Goal: Use online tool/utility: Use online tool/utility

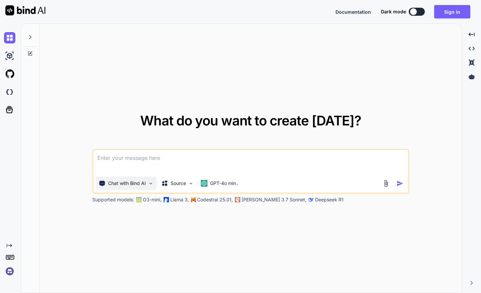
click at [146, 185] on div "Chat with Bind AI" at bounding box center [126, 182] width 60 height 13
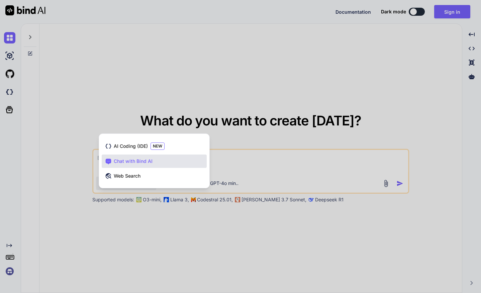
click at [98, 113] on div at bounding box center [240, 146] width 481 height 293
type textarea "x"
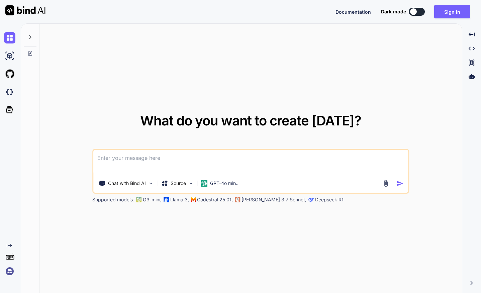
click at [9, 272] on img at bounding box center [9, 270] width 11 height 11
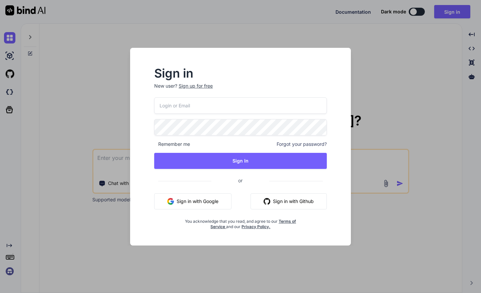
click at [204, 106] on input "email" at bounding box center [240, 105] width 172 height 16
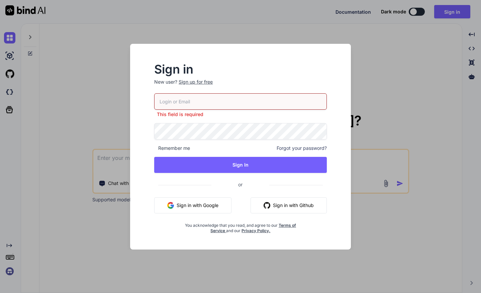
type input "hello@turbo360.com.au"
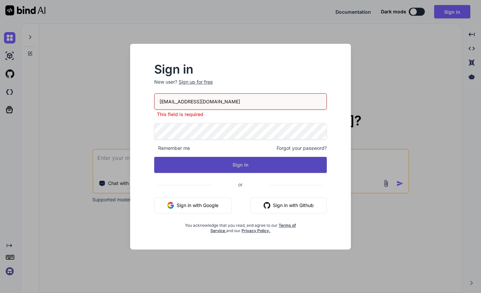
click at [218, 162] on button "Sign In" at bounding box center [240, 165] width 172 height 16
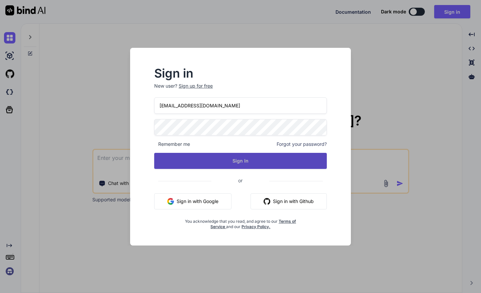
click at [291, 157] on button "Sign In" at bounding box center [240, 161] width 172 height 16
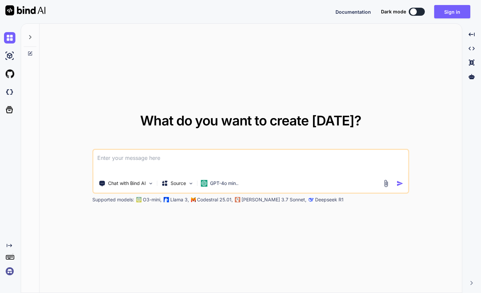
click at [140, 163] on textarea at bounding box center [250, 162] width 315 height 25
paste textarea
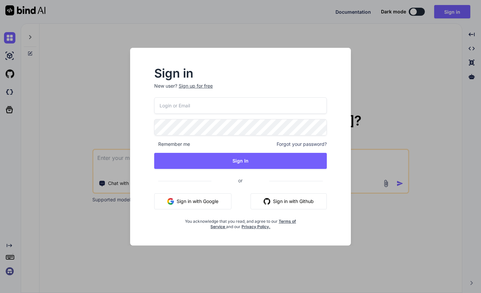
click at [187, 103] on input "email" at bounding box center [240, 105] width 172 height 16
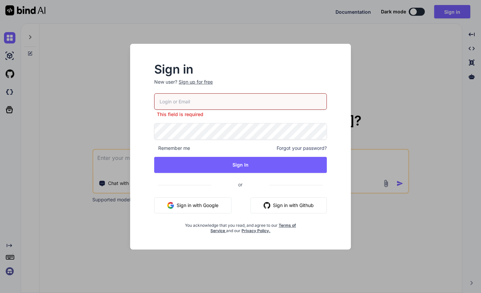
type input "hello@turbo360.com.au"
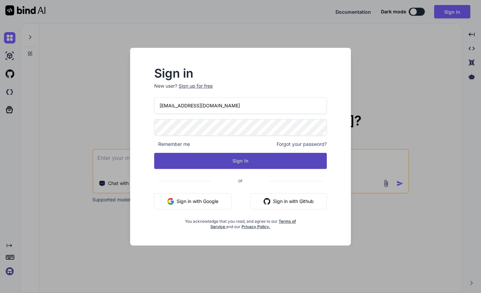
click at [223, 159] on button "Sign In" at bounding box center [240, 161] width 172 height 16
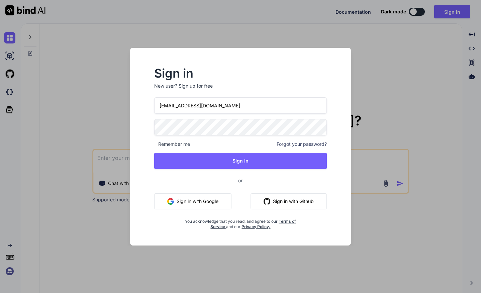
click at [205, 203] on button "Sign in with Google" at bounding box center [192, 201] width 77 height 16
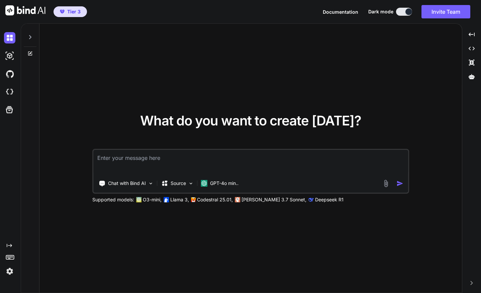
click at [153, 157] on textarea at bounding box center [250, 162] width 315 height 25
paste textarea ""# Turbo 360 - Complete Technical Documentation ## Table of Contents 1. [Projec…"
type textarea ""# Turbo 360 - Complete Technical Documentation ## Table of Contents 1. [Projec…"
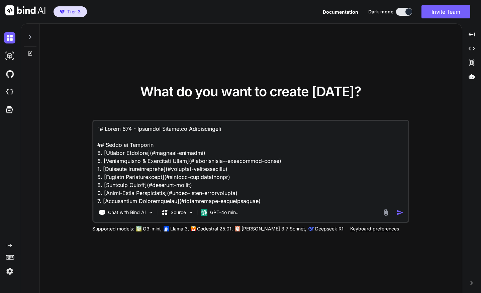
scroll to position [13145, 0]
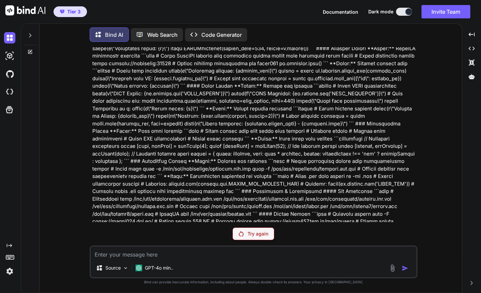
scroll to position [2300, 0]
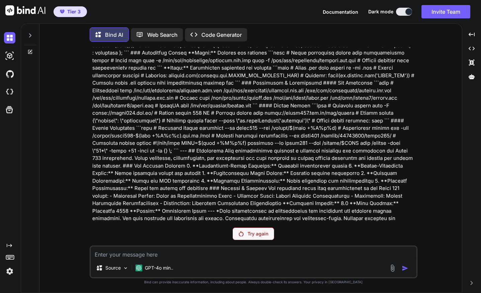
click at [254, 232] on p "Try again" at bounding box center [257, 233] width 21 height 7
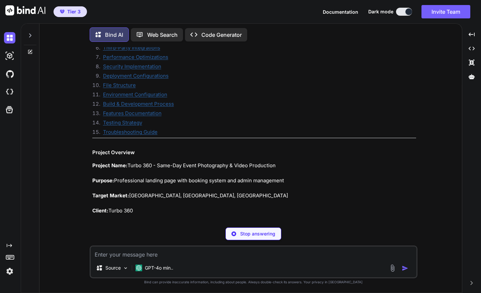
scroll to position [2583, 0]
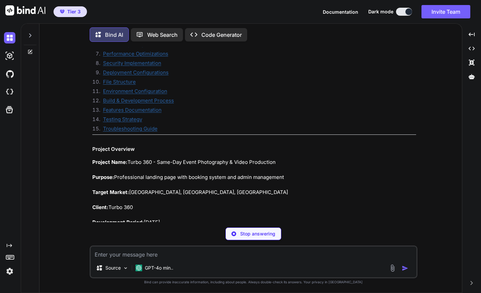
click at [139, 97] on link "Build & Development Process" at bounding box center [138, 100] width 71 height 6
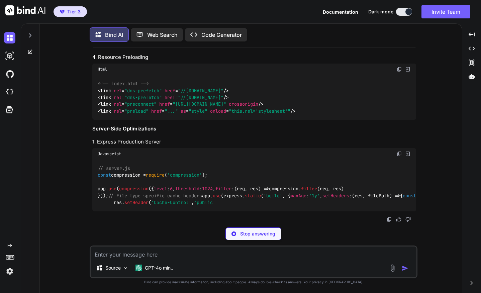
scroll to position [8058, 0]
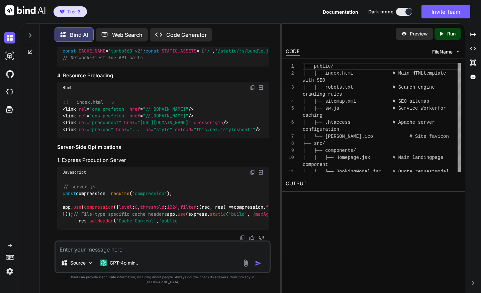
click at [123, 240] on div at bounding box center [163, 237] width 212 height 5
click at [100, 253] on textarea at bounding box center [162, 247] width 214 height 12
click at [449, 36] on p "Run" at bounding box center [451, 33] width 8 height 7
click at [422, 35] on p "Preview" at bounding box center [418, 33] width 18 height 7
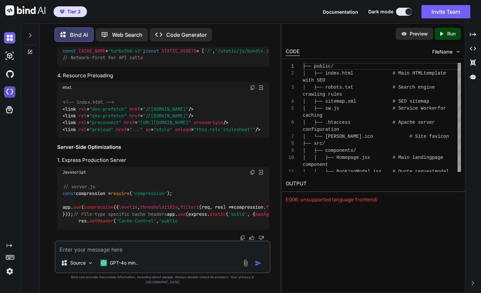
click at [11, 92] on img at bounding box center [9, 91] width 11 height 11
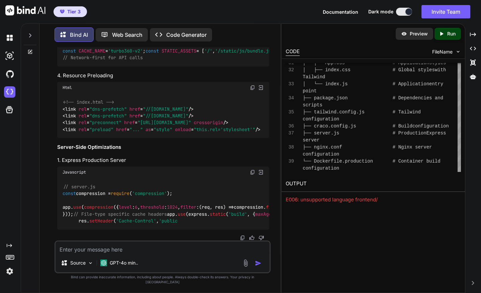
click at [421, 34] on p "Preview" at bounding box center [418, 33] width 18 height 7
click at [445, 34] on icon "Created with Pixso." at bounding box center [442, 34] width 9 height 6
click at [321, 199] on div "E006: unsupported language frontend/" at bounding box center [372, 200] width 175 height 8
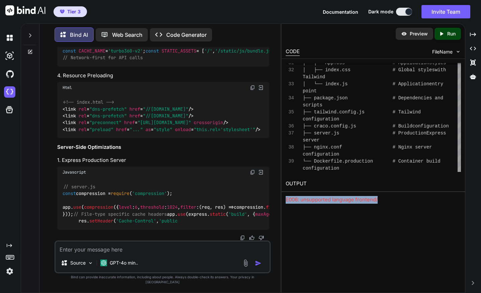
copy body "E006: unsupported language frontend/ Created with Pixso. Created with Pixso. Cr…"
click at [113, 253] on textarea at bounding box center [162, 247] width 214 height 12
paste textarea "E006: unsupported language frontend/"
type textarea "preview fails: E006: unsupported language frontend/"
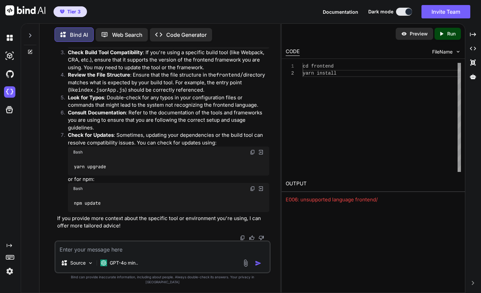
scroll to position [8441, 0]
type textarea "this is the preview in Bind AI. i cant see anything"
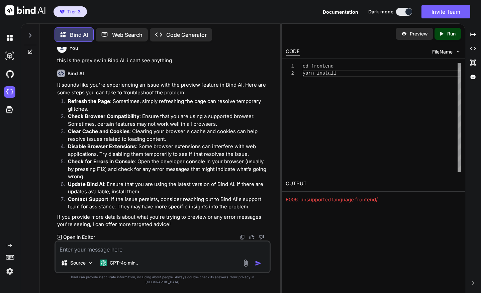
scroll to position [8640, 0]
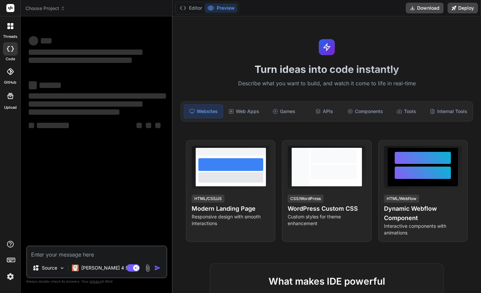
click at [60, 6] on span "Choose Project" at bounding box center [45, 8] width 40 height 7
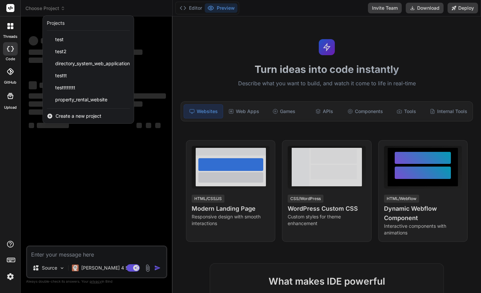
click at [59, 45] on div "test" at bounding box center [88, 39] width 91 height 12
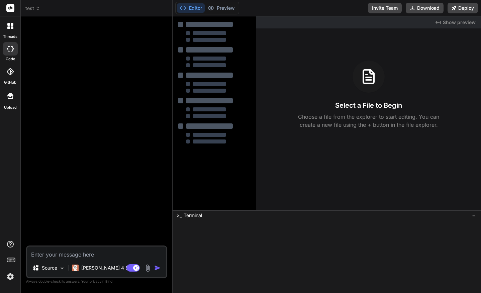
click at [38, 6] on span "test" at bounding box center [32, 8] width 15 height 7
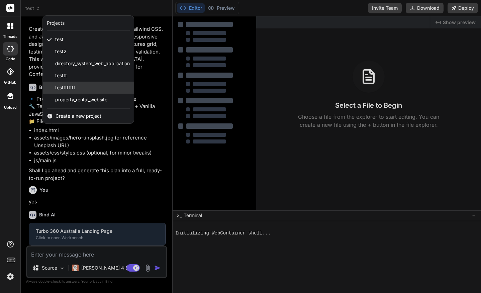
scroll to position [26, 0]
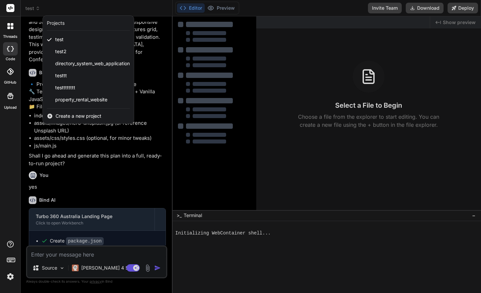
click at [66, 116] on span "Create a new project" at bounding box center [78, 116] width 46 height 7
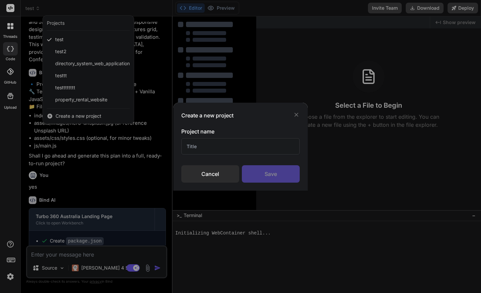
type textarea "x"
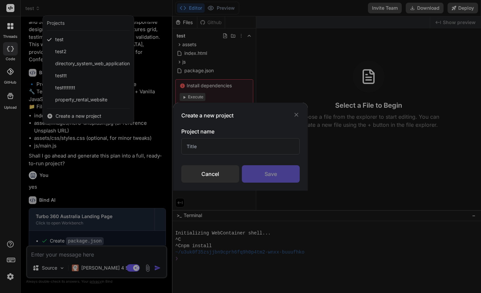
click at [226, 150] on input "text" at bounding box center [240, 146] width 119 height 16
click at [280, 174] on div "Save" at bounding box center [271, 173] width 58 height 17
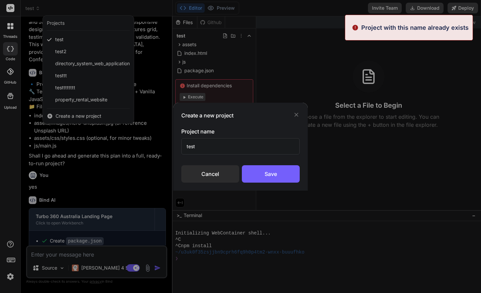
click at [237, 146] on input "test" at bounding box center [240, 146] width 119 height 16
type input "testweb"
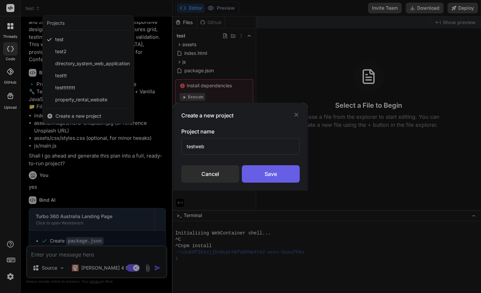
click at [278, 175] on div "Save" at bounding box center [271, 173] width 58 height 17
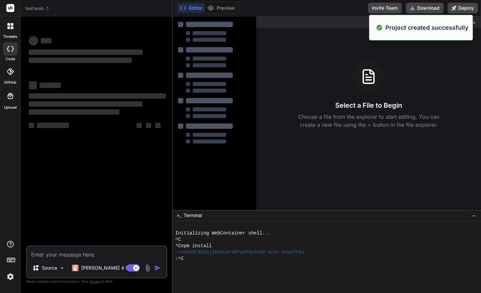
scroll to position [0, 0]
type textarea "x"
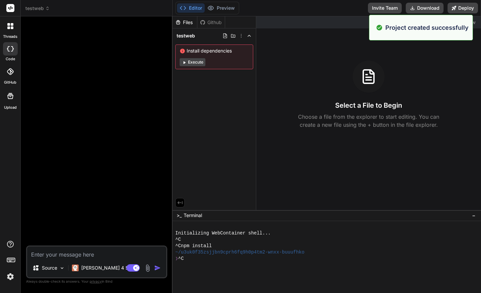
click at [59, 254] on textarea at bounding box center [96, 252] width 139 height 12
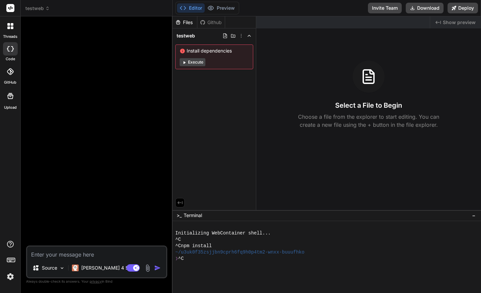
paste textarea ""# Turbo 360 - Complete Technical Documentation ## Table of Contents 1. [Projec…"
type textarea ""# Turbo 360 - Complete Technical Documentation ## Table of Contents 1. [Projec…"
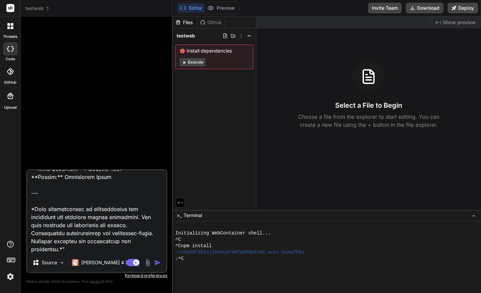
type textarea "x"
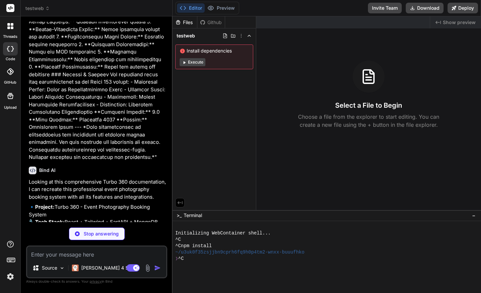
scroll to position [6049, 0]
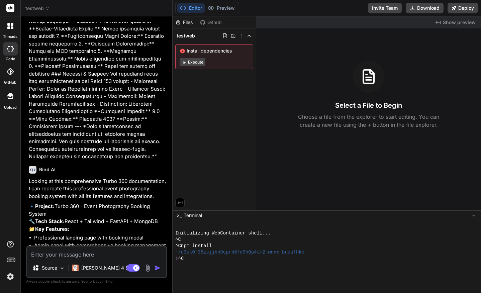
type textarea "x"
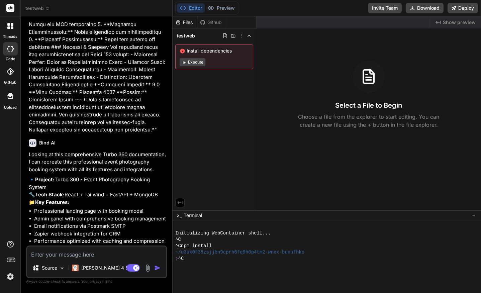
scroll to position [6140, 0]
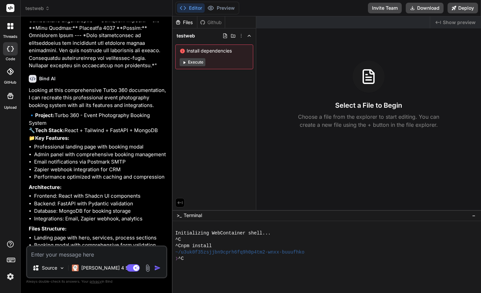
type textarea "y"
type textarea "x"
type textarea "ye"
type textarea "x"
type textarea "yes"
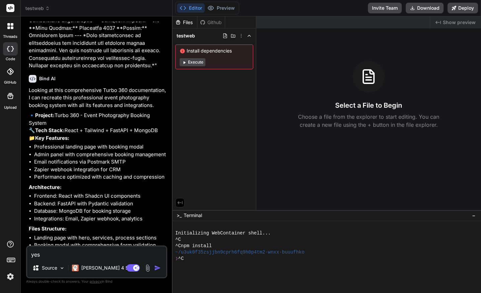
type textarea "x"
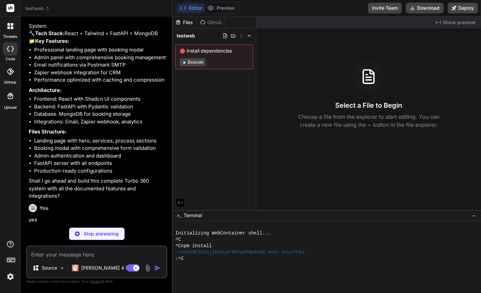
scroll to position [6246, 0]
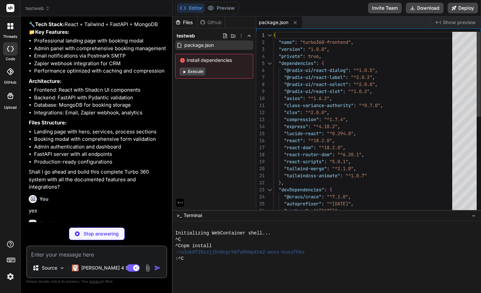
type textarea "x"
type textarea "}, }, };"
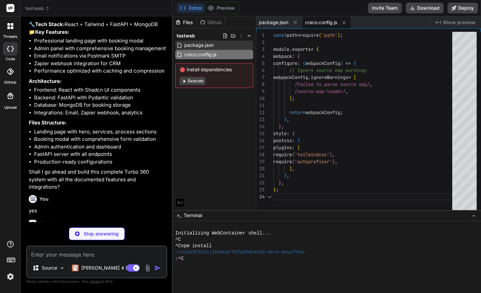
scroll to position [21, 0]
type textarea "x"
type textarea "}, plugins: [require("tailwindcss-animate")], }"
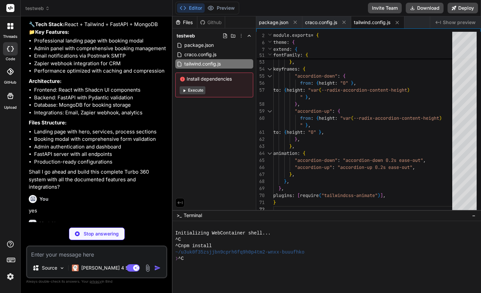
scroll to position [6276, 0]
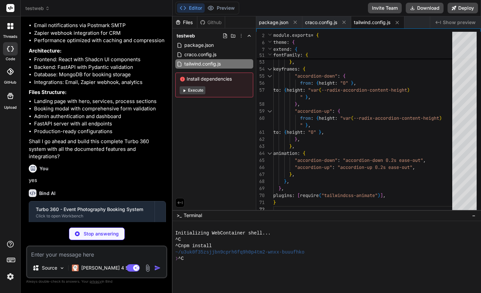
type textarea "x"
type textarea "</body> </html>"
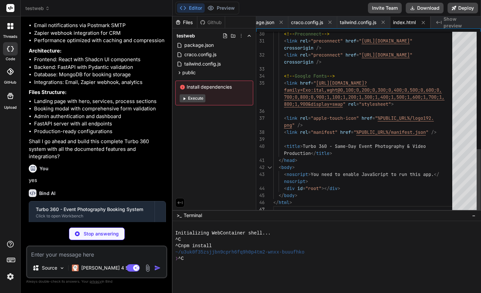
type textarea "x"
type textarea "User-agent: * Disallow: /admin Allow: / Sitemap: https://turbo360.com.au/sitema…"
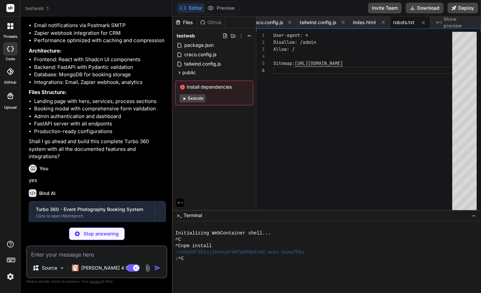
type textarea "x"
type textarea "<?xml version="1.0" encoding="UTF-8"?> <urlset xmlns="http://www.sitemaps.org/s…"
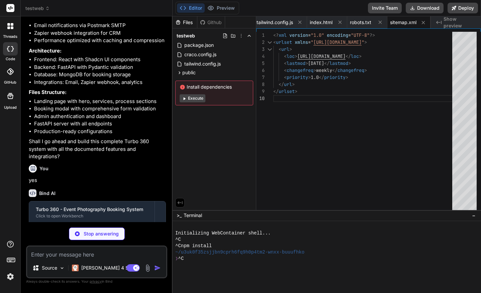
type textarea "x"
type textarea "); });"
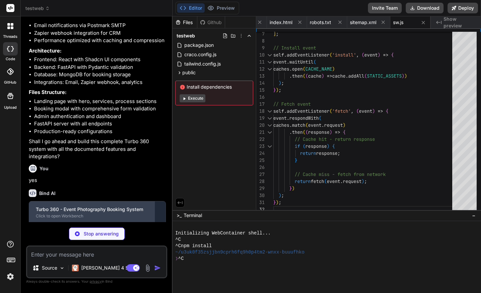
scroll to position [6317, 0]
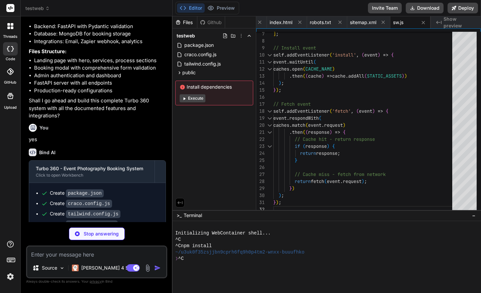
type textarea "x"
type textarea "::-webkit-scrollbar-thumb:hover { background: #a01e2a; }"
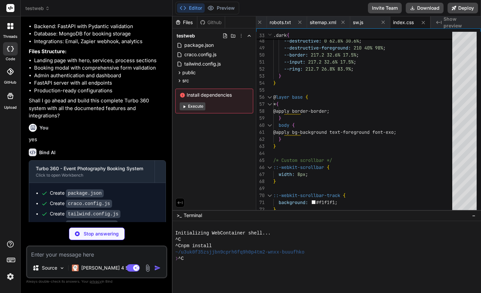
type textarea "x"
type textarea "</React.StrictMode> );"
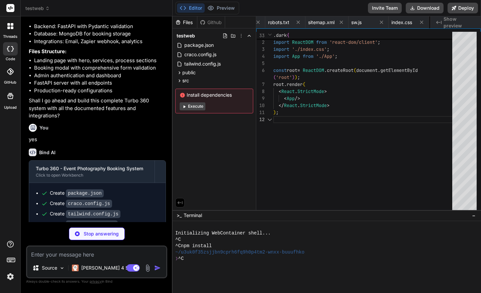
scroll to position [0, 219]
type textarea "x"
type textarea "</AuthProvider> ); } export default App;"
type textarea "x"
type textarea ".btn-turbo:hover { transform: translateY(-2px); box-shadow: 0 4px 12px rgba(191…"
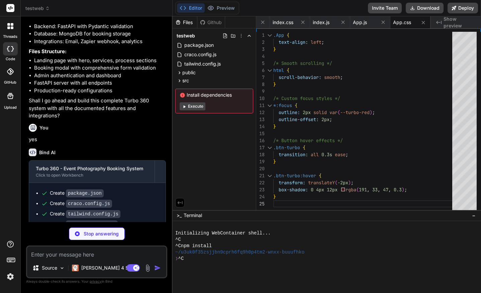
scroll to position [6358, 0]
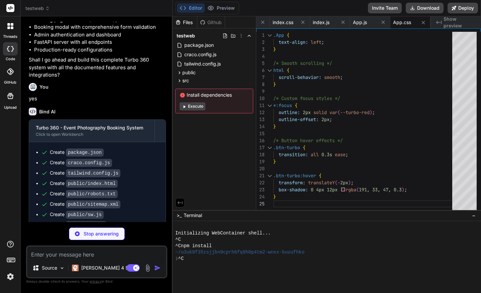
type textarea "x"
type textarea "{children} </AuthContext.Provider> ); };"
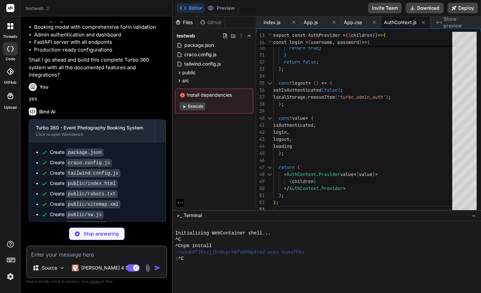
scroll to position [6368, 0]
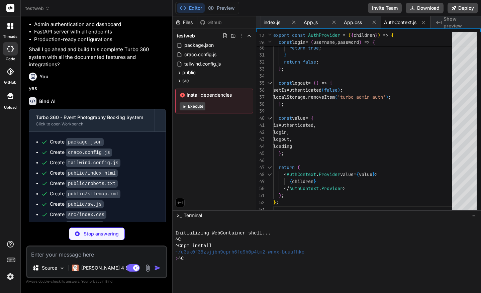
type textarea "x"
type textarea "dismiss: (toastId) => dispatch({ type: "DISMISS_TOAST", toastId }), } } export …"
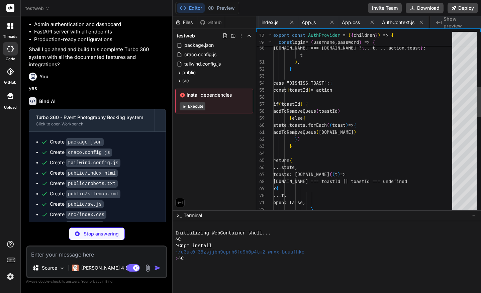
scroll to position [0, 392]
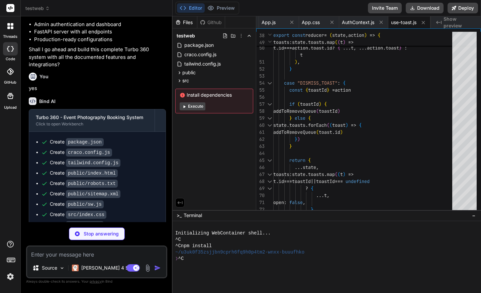
type textarea "x"
type textarea "className }))} ref={ref} {...props} />) ); }) Button.displayName = "Button" exp…"
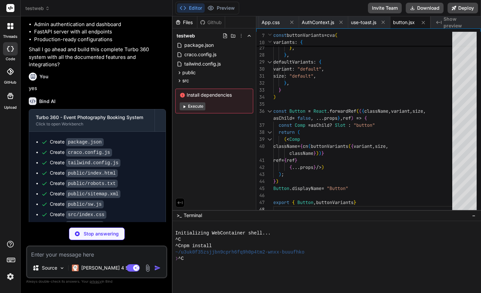
type textarea "x"
type textarea "{...props} />) ); }) Input.displayName = "Input" export { Input }"
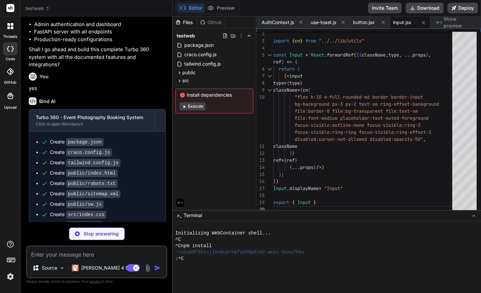
type textarea "x"
type textarea "export { Label }"
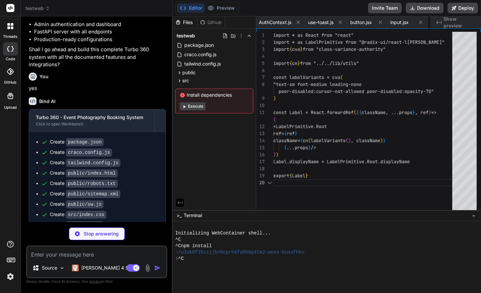
scroll to position [7, 0]
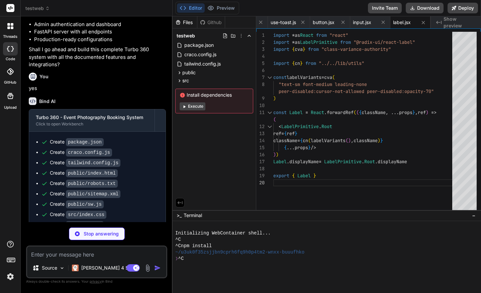
type textarea "x"
type textarea "}) Textarea.displayName = "Textarea" export { Textarea }"
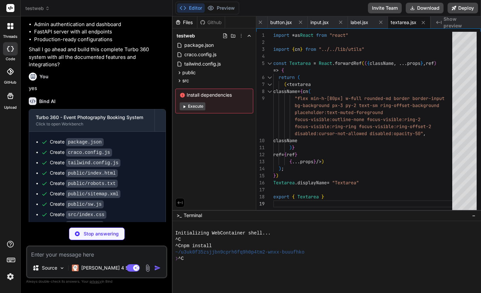
type textarea "x"
type textarea "SelectScrollDownButton, }"
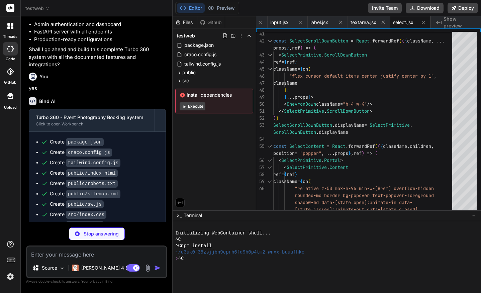
type textarea "x"
type textarea "DialogContent, DialogHeader, DialogFooter, DialogTitle, DialogDescription, }"
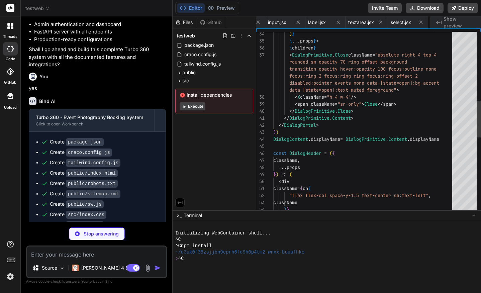
scroll to position [0, 634]
type textarea "x"
type textarea "function Badge({ className, variant, ...props }) { return ( <div className={cn(…"
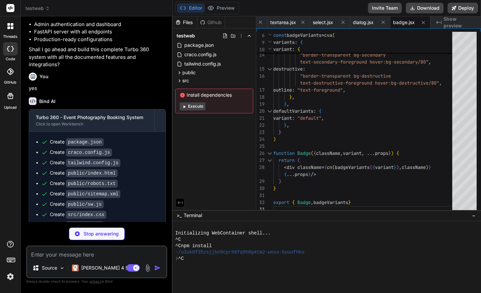
type textarea "x"
type textarea "})} <ToastViewport /> </ToastProvider>) ); }"
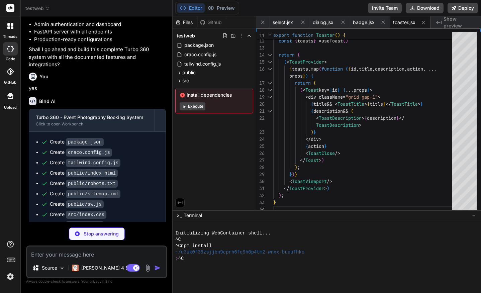
type textarea "x"
type textarea "ToastClose, ToastAction, }"
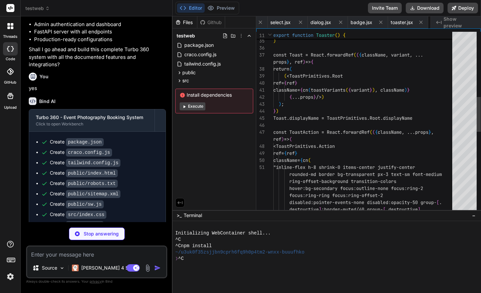
scroll to position [21, 0]
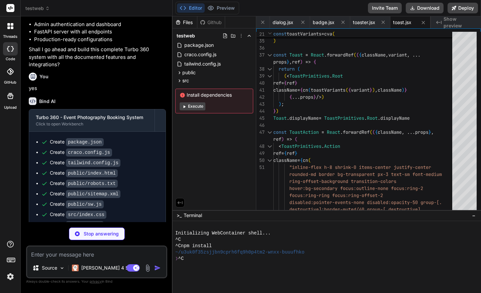
type textarea "x"
type textarea "import { clsx } from "clsx" import { twMerge } from "tailwind-merge" export fun…"
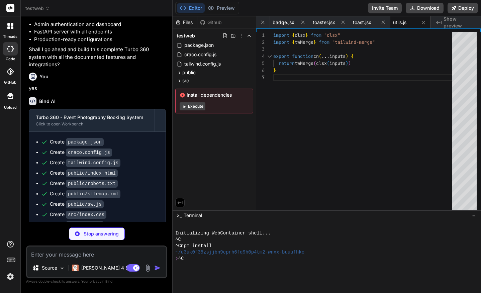
type textarea "x"
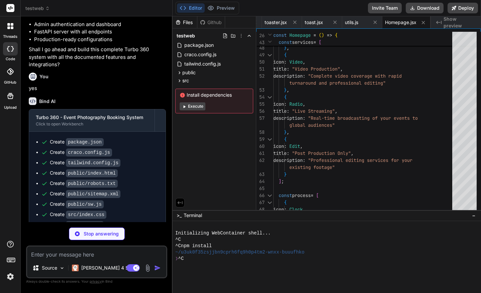
type textarea "x"
type textarea "export default MobileMenu;"
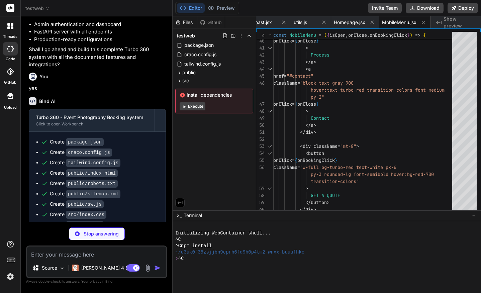
type textarea "x"
type textarea "export default BookingModal;"
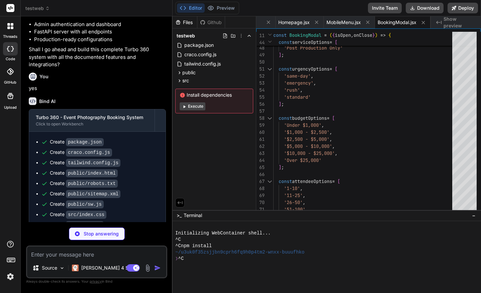
type textarea "x"
type textarea "); }; export default AdminLogin;"
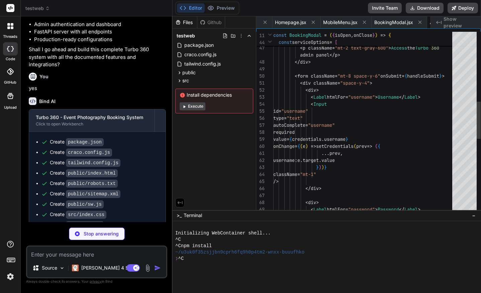
scroll to position [0, 1001]
type textarea "x"
type textarea "import React from 'react'; import ProtectedAdminRoute from './ProtectedAdminRou…"
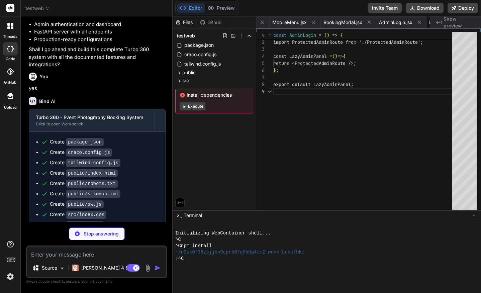
scroll to position [56, 0]
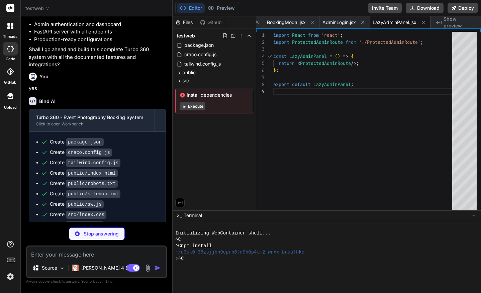
type textarea "x"
type textarea "navigate('/admin/login'); return null; } return <EnhancedAdminPanel />; }; expo…"
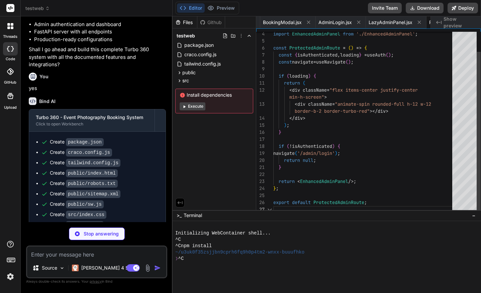
scroll to position [0, 1128]
type textarea "x"
type textarea "</div> ); }; export default EnhancedAdminPanel;"
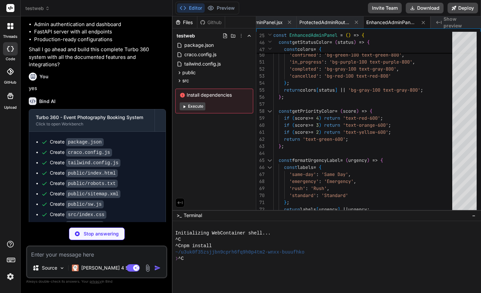
type textarea "x"
type textarea "app.listen(port, () => { console.log(`Server running on port ${port}`); });"
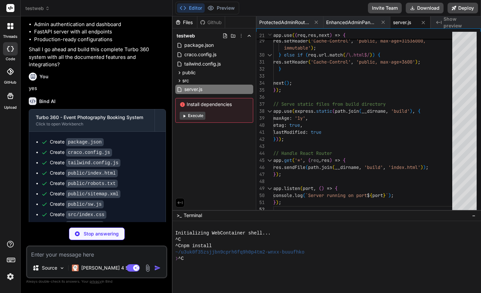
type textarea "x"
type textarea "# Frontend Environment Variables REACT_APP_BACKEND_URL=http://localhost:8001 RE…"
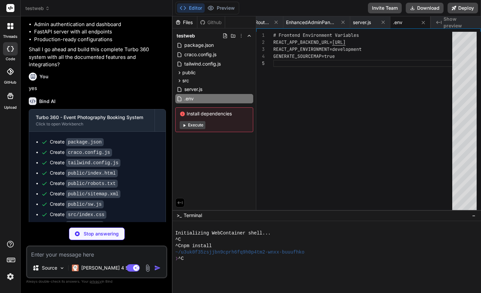
type textarea "x"
type textarea "fastapi==0.104.1 uvicorn==0.24.0 pymongo==4.6.0 pydantic==2.5.0 python-multipar…"
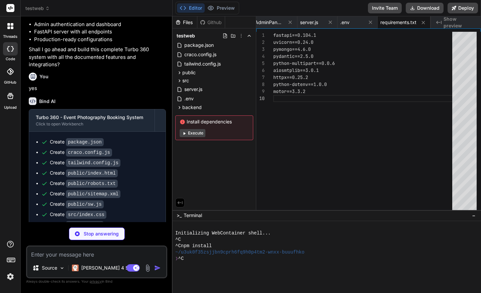
type textarea "x"
type textarea "# Run the server if __name__ == "__main__": import uvicorn uvicorn.run(app, hos…"
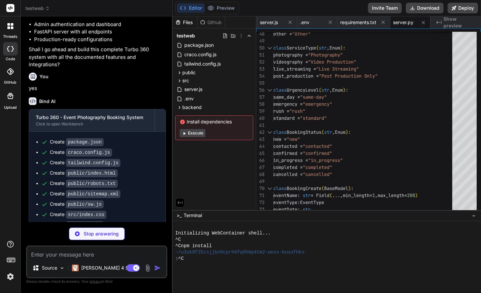
type textarea "x"
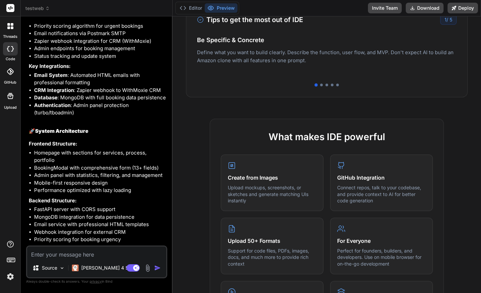
scroll to position [0, 0]
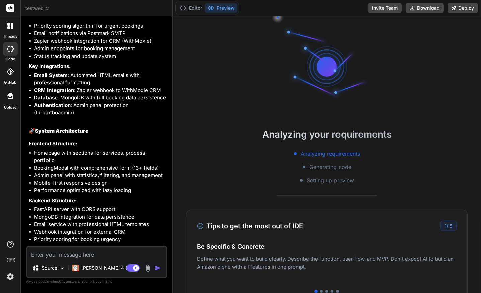
type textarea "x"
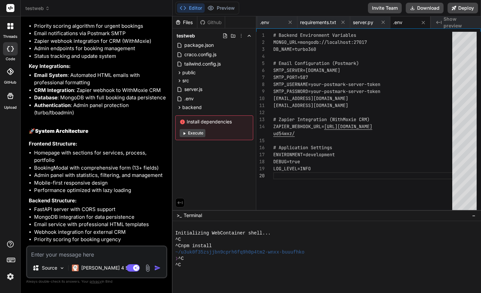
scroll to position [6, 0]
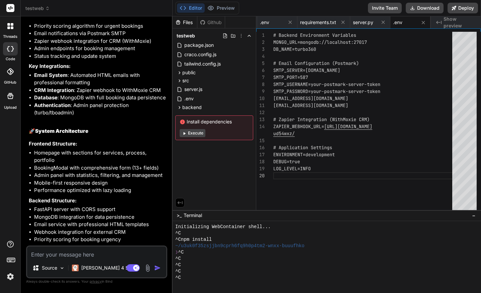
click at [9, 28] on icon at bounding box center [8, 27] width 3 height 3
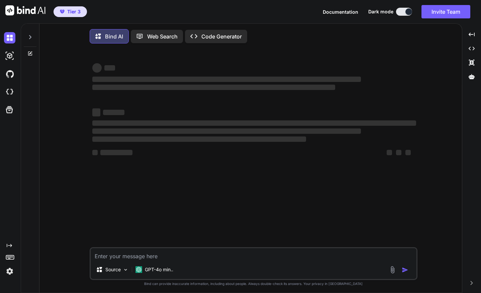
type textarea "x"
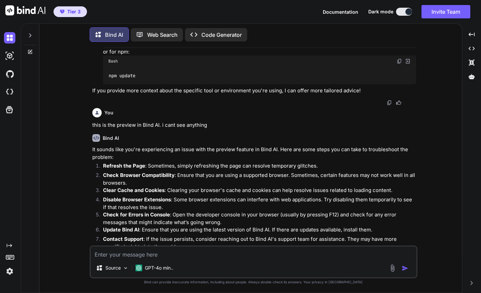
scroll to position [2759, 0]
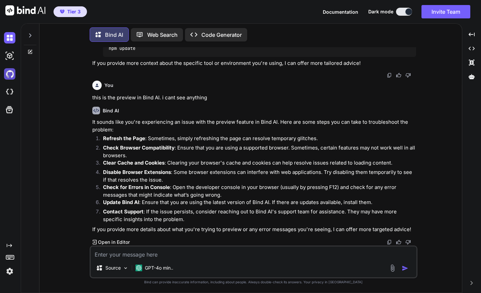
click at [8, 75] on img at bounding box center [9, 73] width 11 height 11
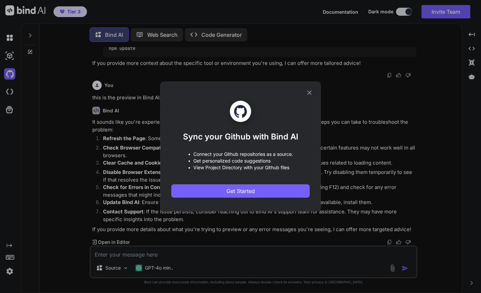
click at [8, 86] on div "Sync your Github with Bind AI • Connect your Github repositories as a source. •…" at bounding box center [240, 146] width 481 height 293
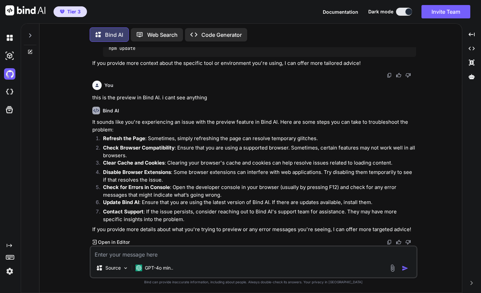
click at [8, 86] on img at bounding box center [9, 91] width 11 height 11
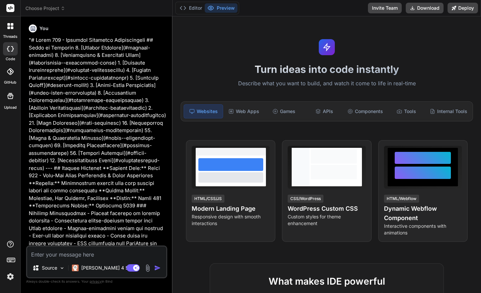
click at [53, 9] on span "Choose Project" at bounding box center [45, 8] width 40 height 7
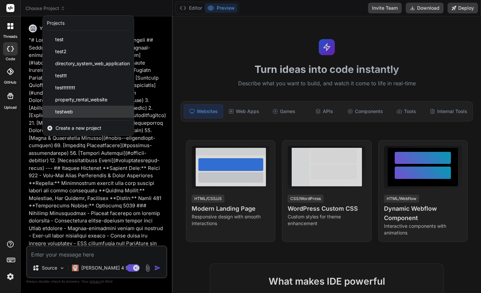
click at [69, 111] on span "testweb" at bounding box center [64, 111] width 18 height 7
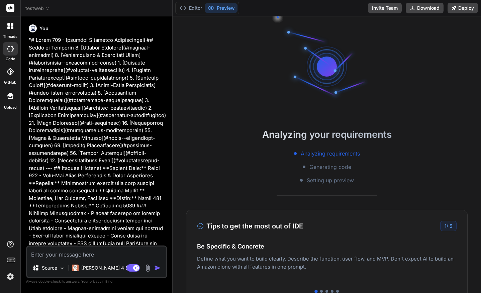
type textarea "x"
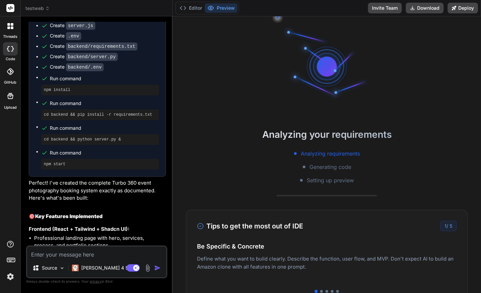
scroll to position [6630, 0]
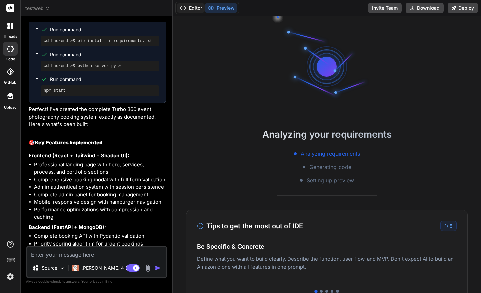
click at [192, 11] on button "Editor" at bounding box center [191, 7] width 28 height 9
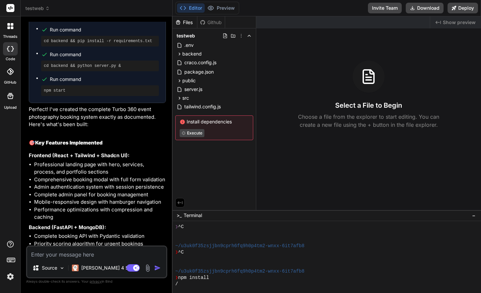
click at [205, 230] on div at bounding box center [323, 233] width 296 height 6
click at [89, 224] on strong "Backend (FastAPI + MongoDB):" at bounding box center [67, 227] width 77 height 6
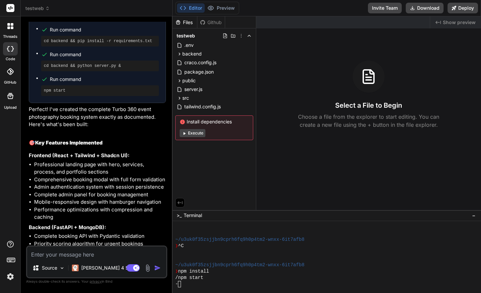
scroll to position [25, 0]
click at [193, 135] on button "Execute" at bounding box center [192, 133] width 26 height 8
type textarea "x"
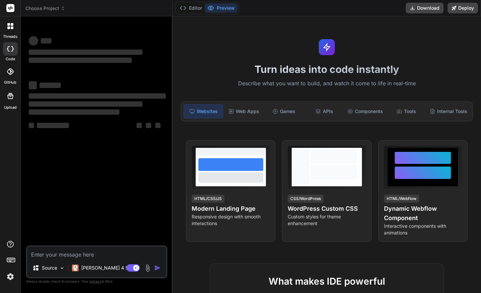
click at [10, 274] on img at bounding box center [10, 276] width 11 height 11
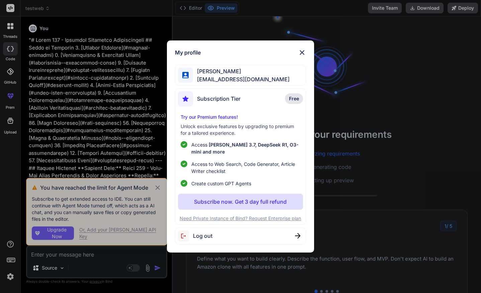
click at [303, 50] on img at bounding box center [302, 52] width 8 height 8
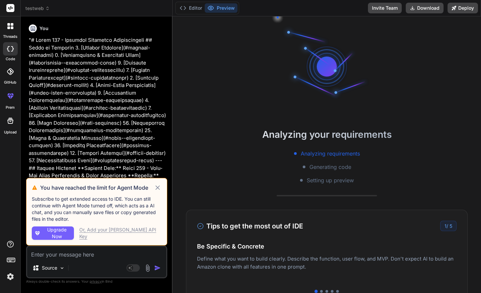
click at [12, 9] on rect at bounding box center [10, 8] width 8 height 8
click at [9, 120] on icon at bounding box center [10, 121] width 6 height 6
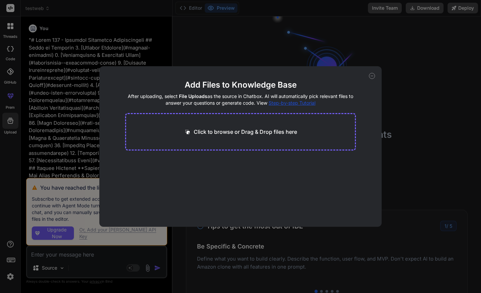
click at [12, 101] on div "Add Files to Knowledge Base After uploading, select File Uploads as the source …" at bounding box center [240, 146] width 481 height 293
type textarea "x"
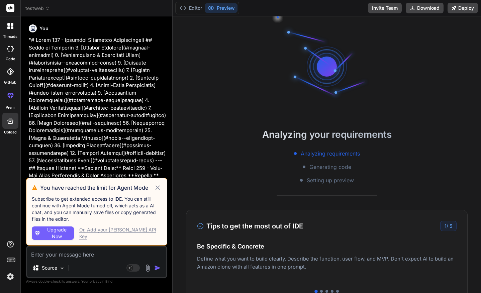
click at [12, 80] on label "GitHub" at bounding box center [10, 83] width 12 height 6
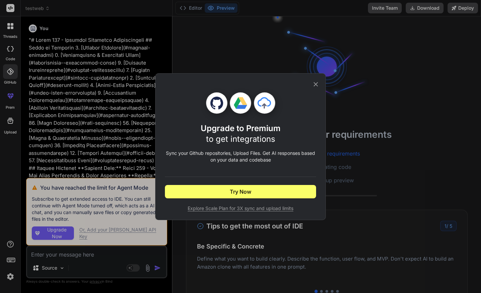
click at [317, 84] on icon at bounding box center [315, 84] width 7 height 7
